Goal: Information Seeking & Learning: Learn about a topic

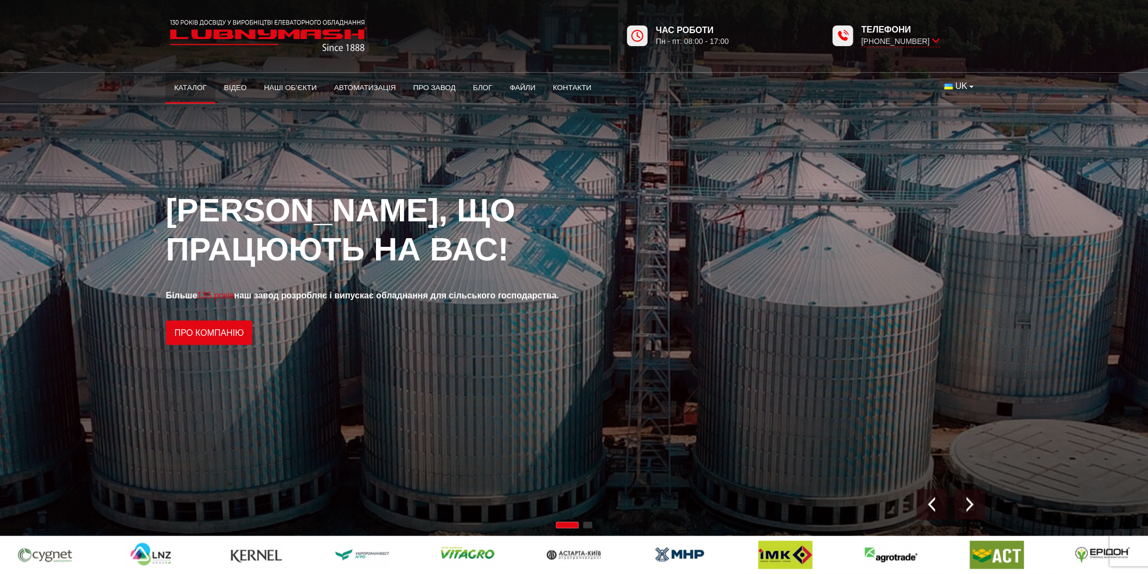
click at [192, 87] on link "Каталог" at bounding box center [190, 88] width 50 height 24
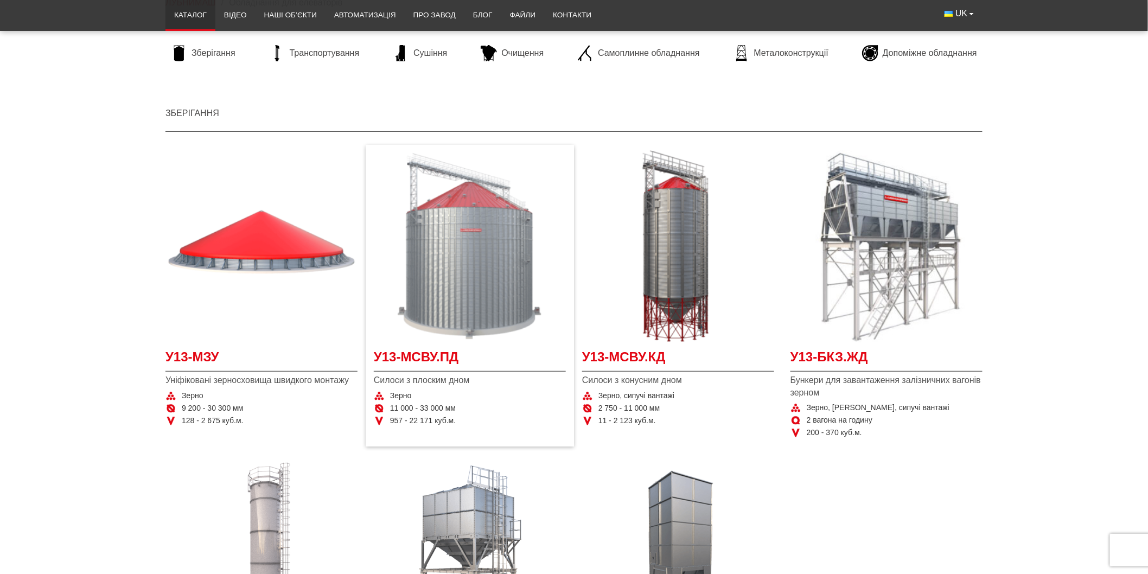
scroll to position [120, 0]
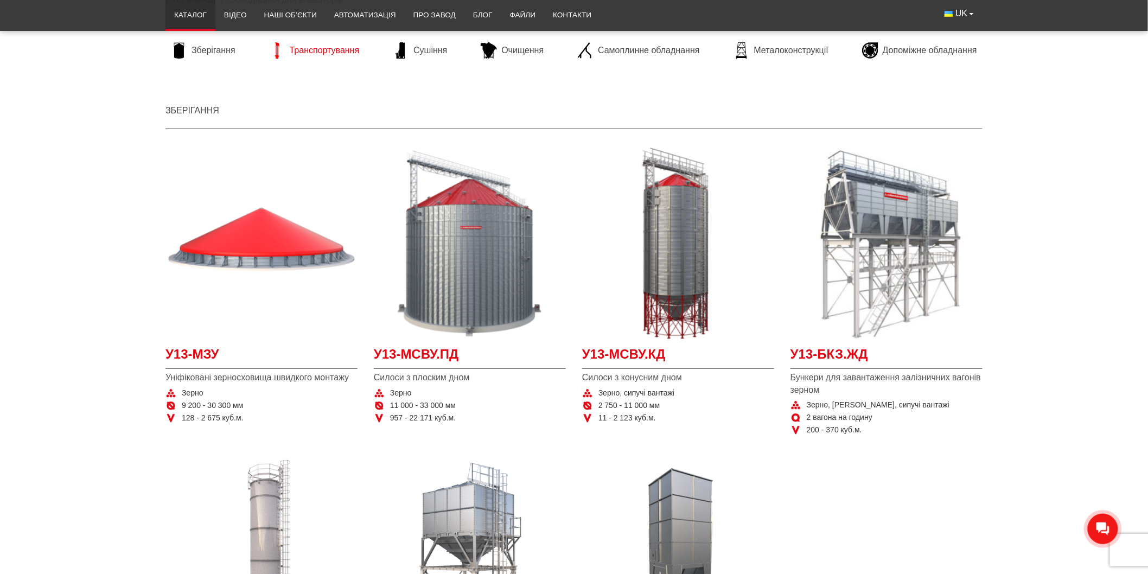
click at [306, 52] on span "Транспортування" at bounding box center [325, 50] width 70 height 12
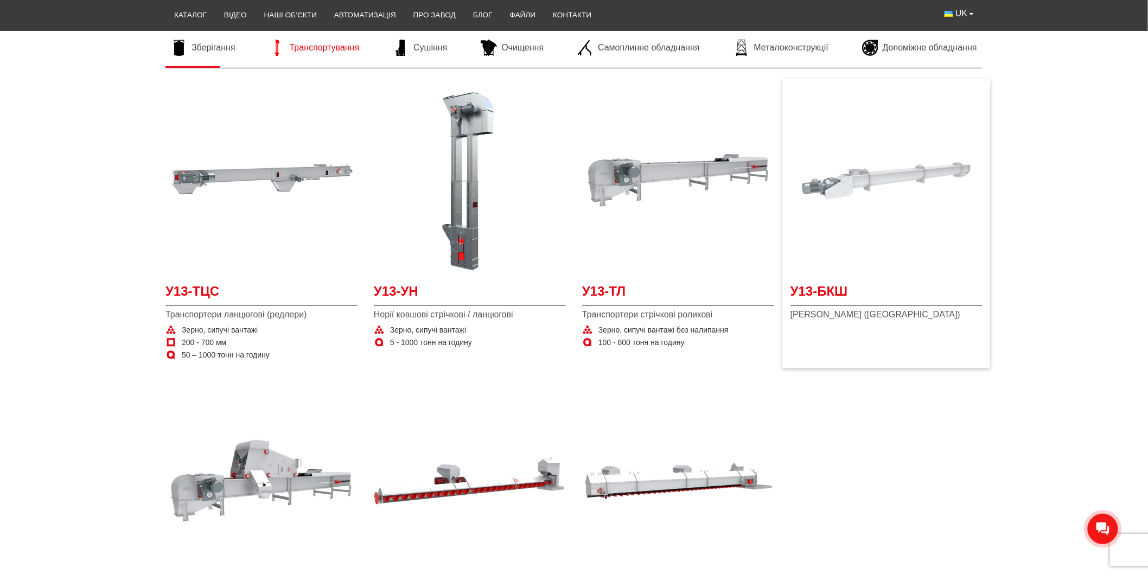
scroll to position [181, 0]
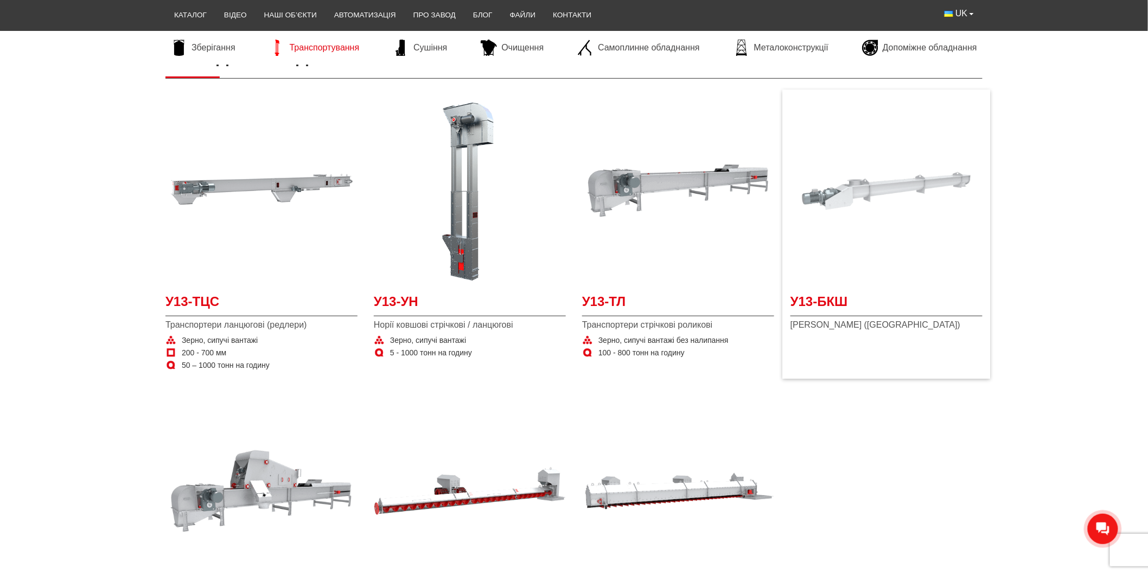
click at [855, 164] on img at bounding box center [886, 191] width 192 height 192
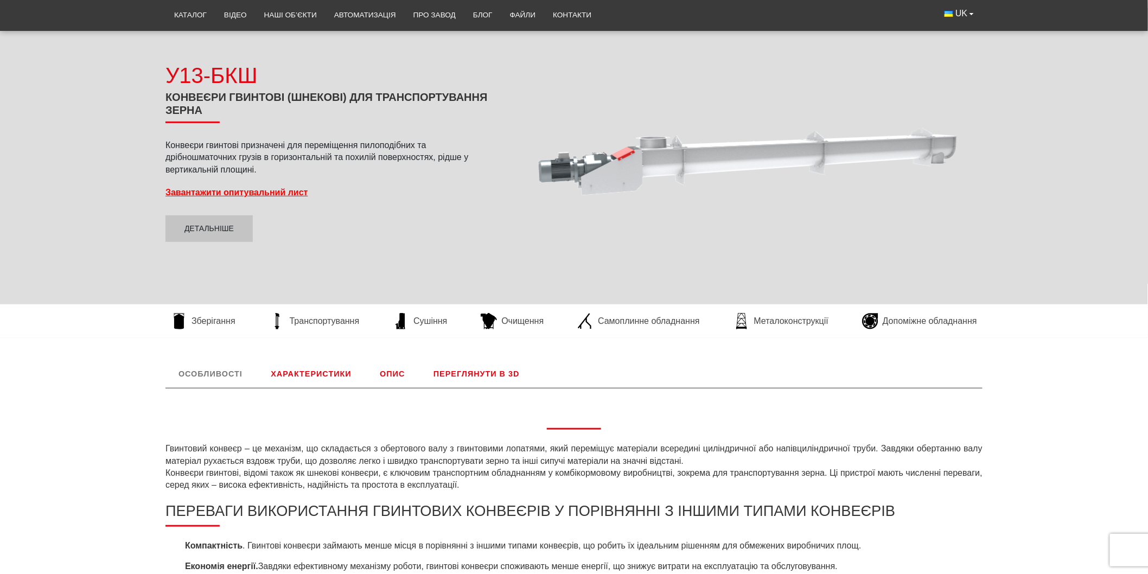
scroll to position [241, 0]
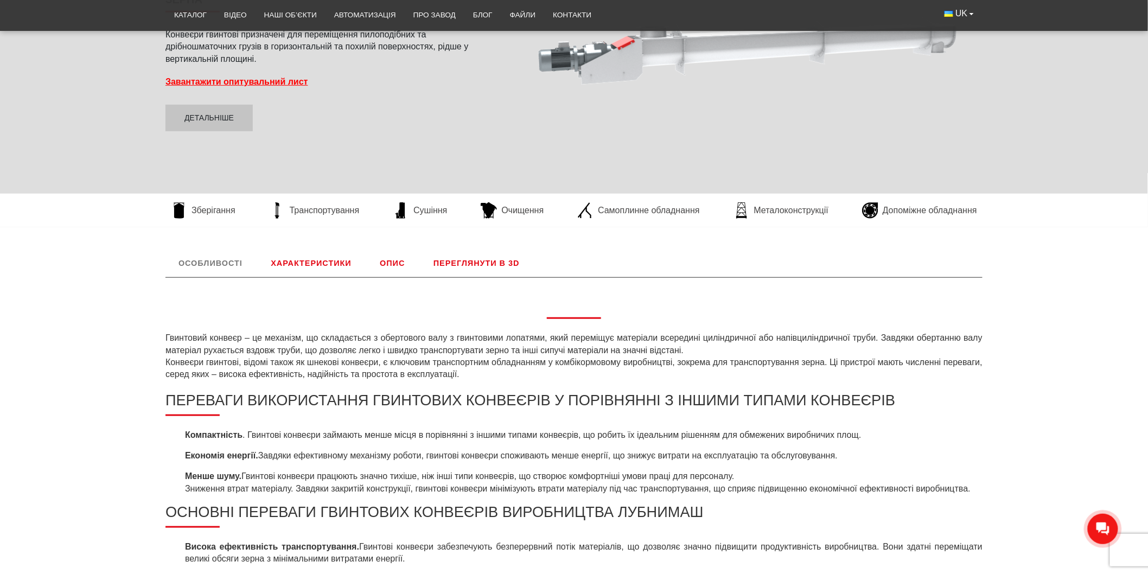
click at [307, 257] on link "Характеристики" at bounding box center [311, 263] width 106 height 28
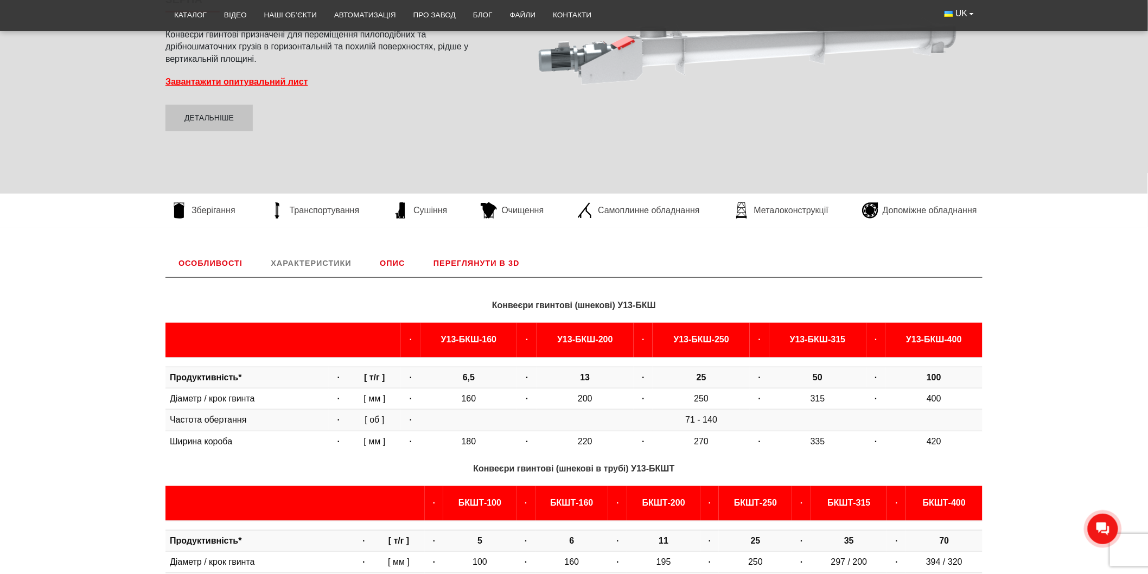
scroll to position [452, 0]
